Goal: Check status: Check status

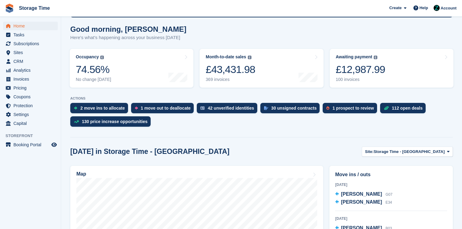
scroll to position [49, 0]
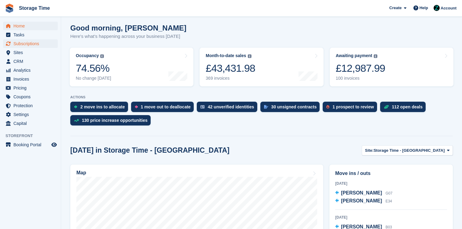
click at [30, 43] on span "Subscriptions" at bounding box center [31, 43] width 37 height 9
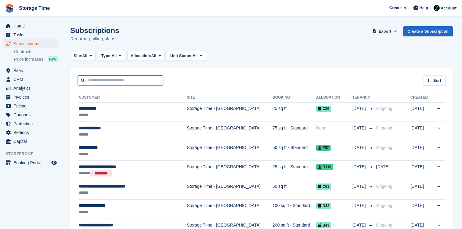
click at [100, 75] on input "text" at bounding box center [121, 80] width 86 height 10
type input "****"
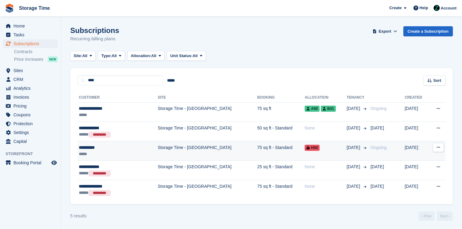
click at [158, 150] on td "Storage Time - [GEOGRAPHIC_DATA]" at bounding box center [208, 151] width 100 height 20
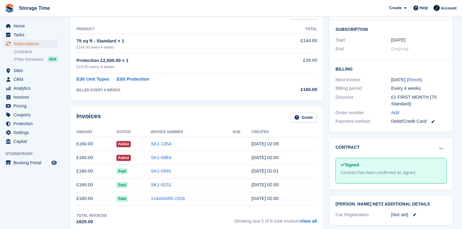
scroll to position [109, 0]
click at [157, 157] on link "SK1-0963" at bounding box center [161, 156] width 20 height 5
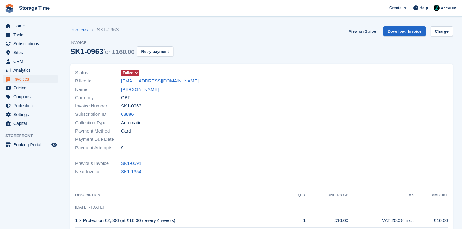
click at [127, 74] on span "Failed" at bounding box center [128, 72] width 11 height 5
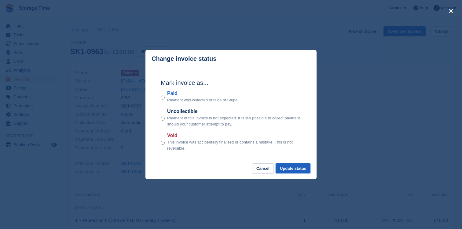
click at [302, 168] on button "Update status" at bounding box center [293, 168] width 35 height 10
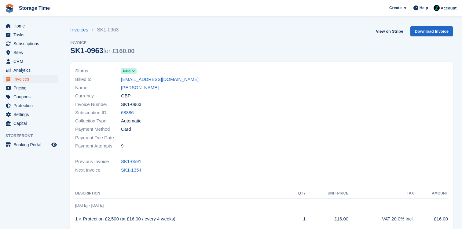
scroll to position [109, 0]
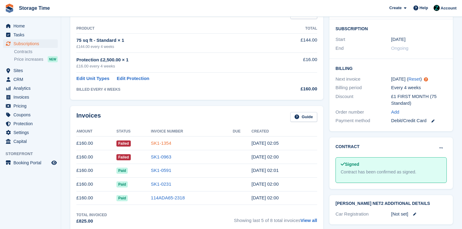
click at [163, 144] on link "SK1-1354" at bounding box center [161, 143] width 20 height 5
